Goal: Ask a question

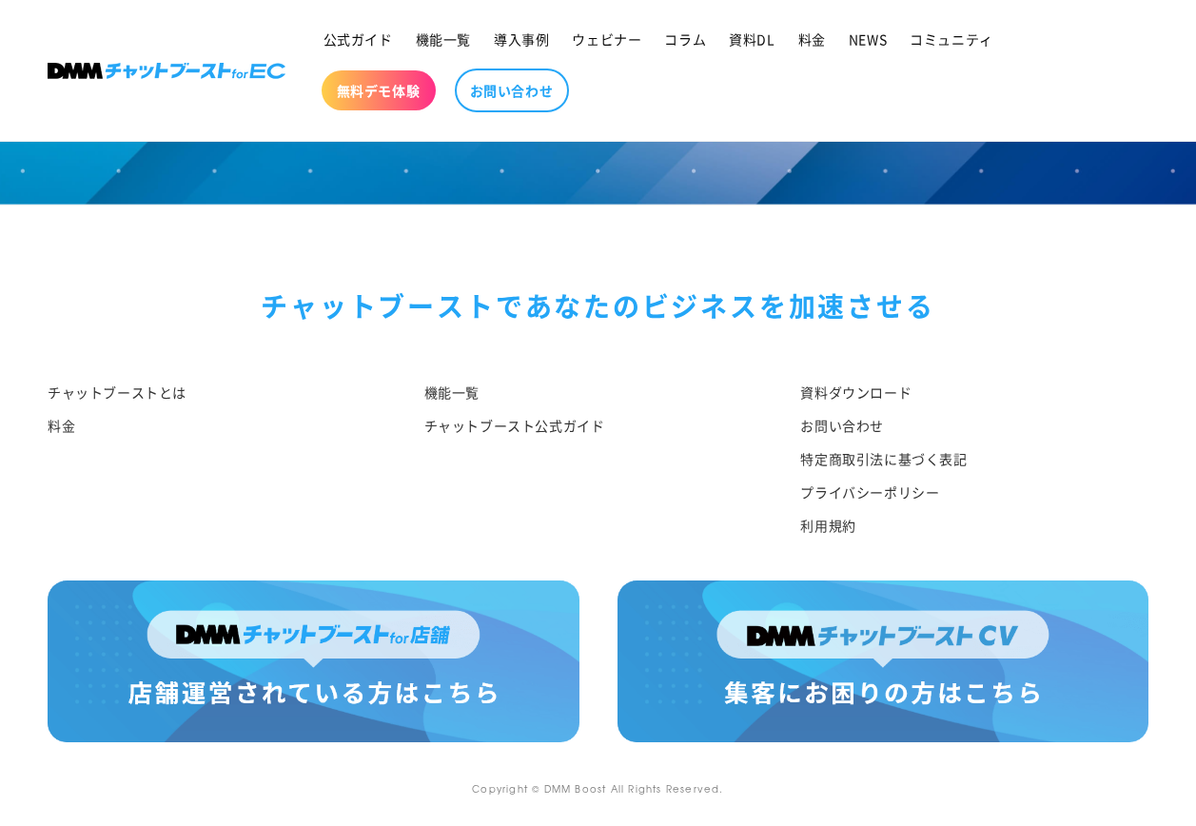
scroll to position [136, 0]
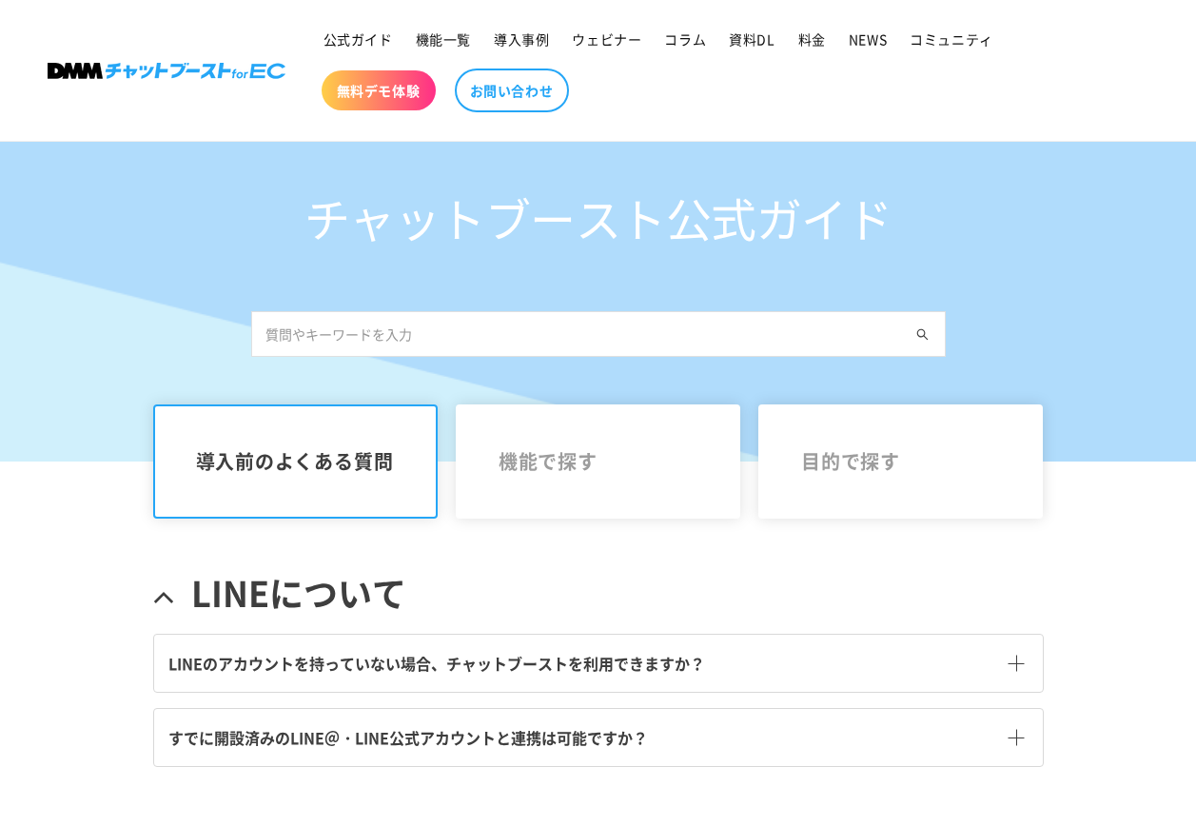
click at [601, 329] on input "text" at bounding box center [598, 334] width 695 height 46
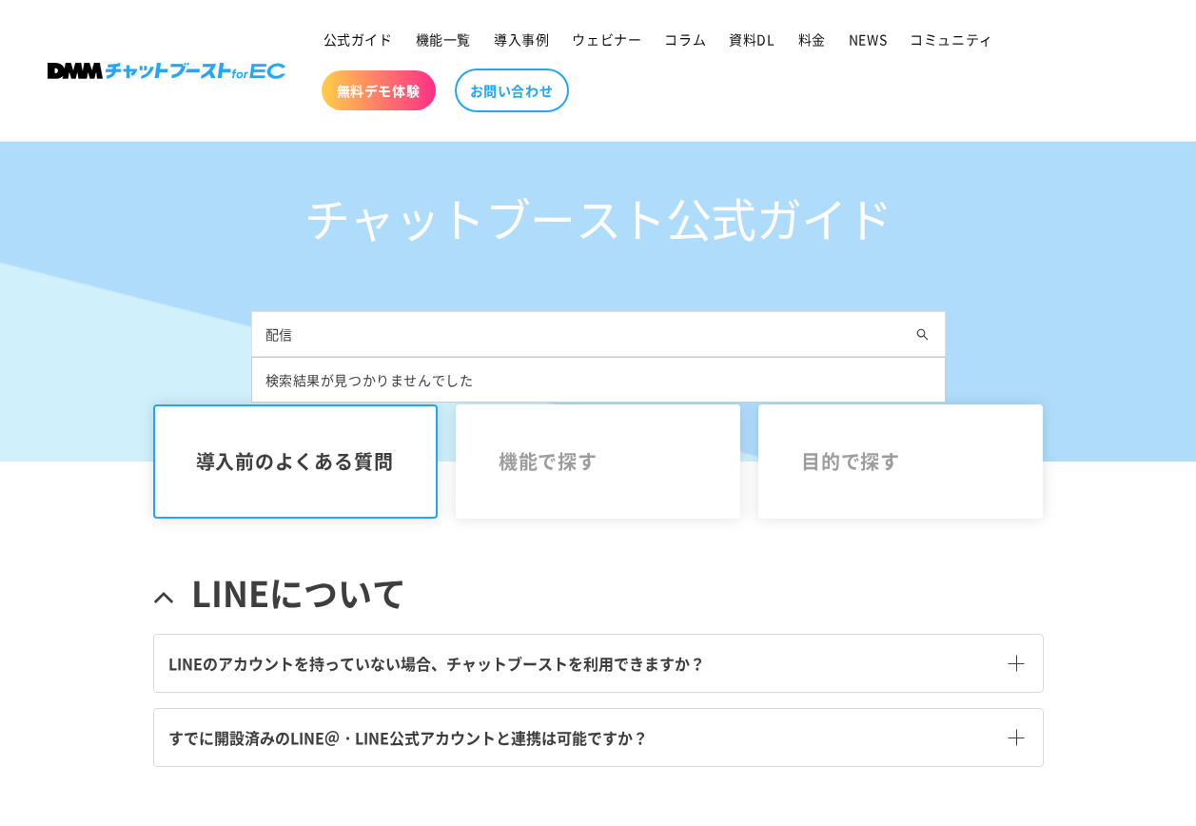
type input "配"
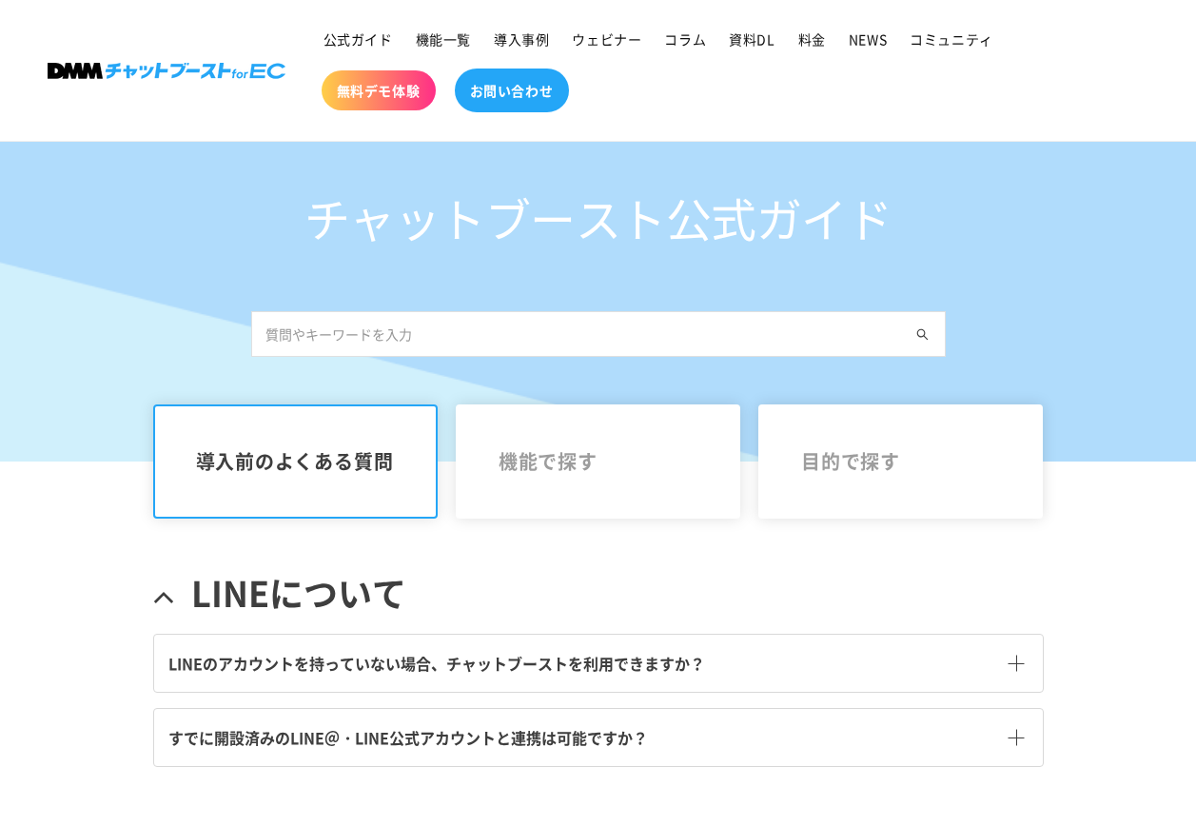
click at [512, 92] on span "お問い合わせ" at bounding box center [512, 90] width 84 height 17
